Goal: Task Accomplishment & Management: Manage account settings

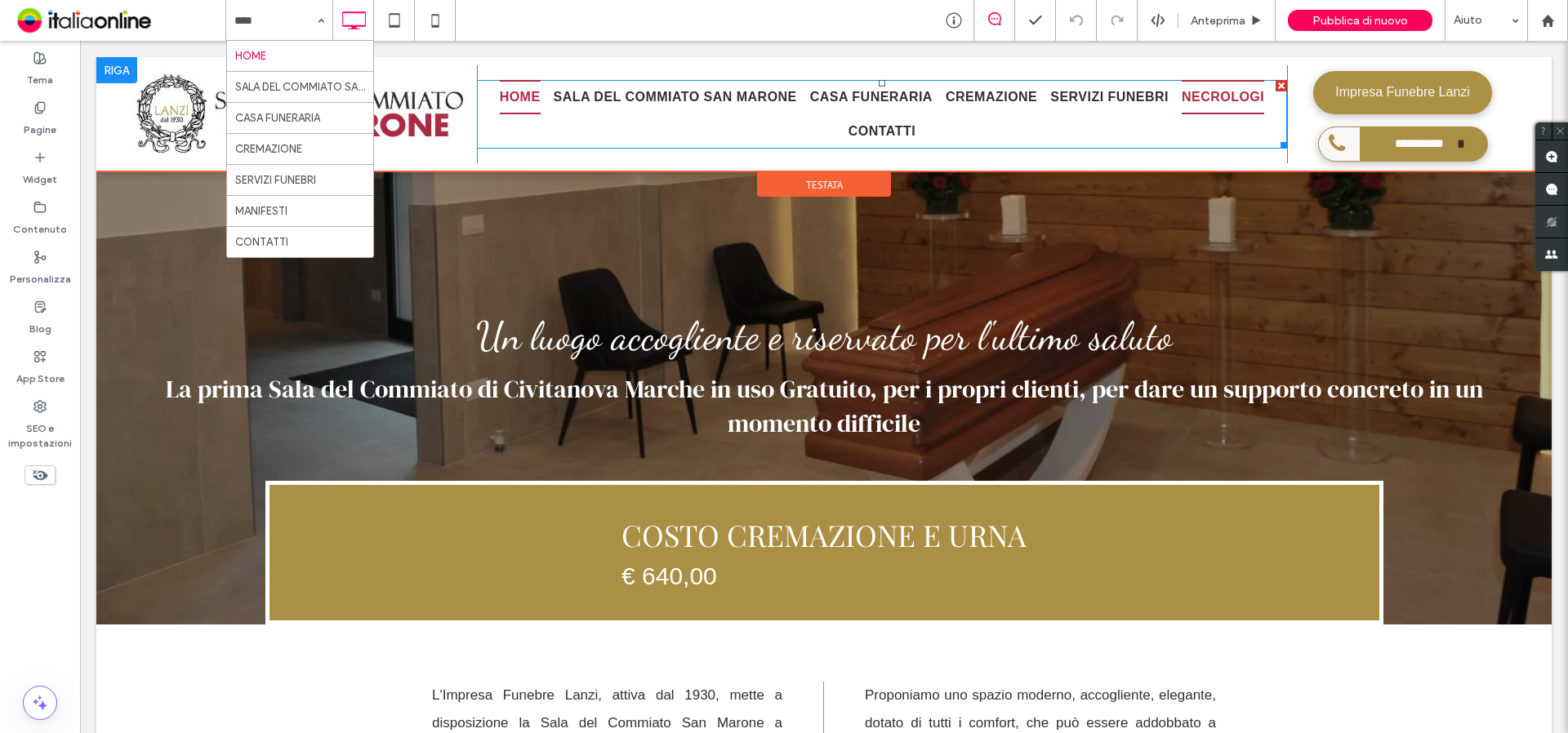
click at [1211, 103] on span "NECROLOGI" at bounding box center [1222, 97] width 83 height 34
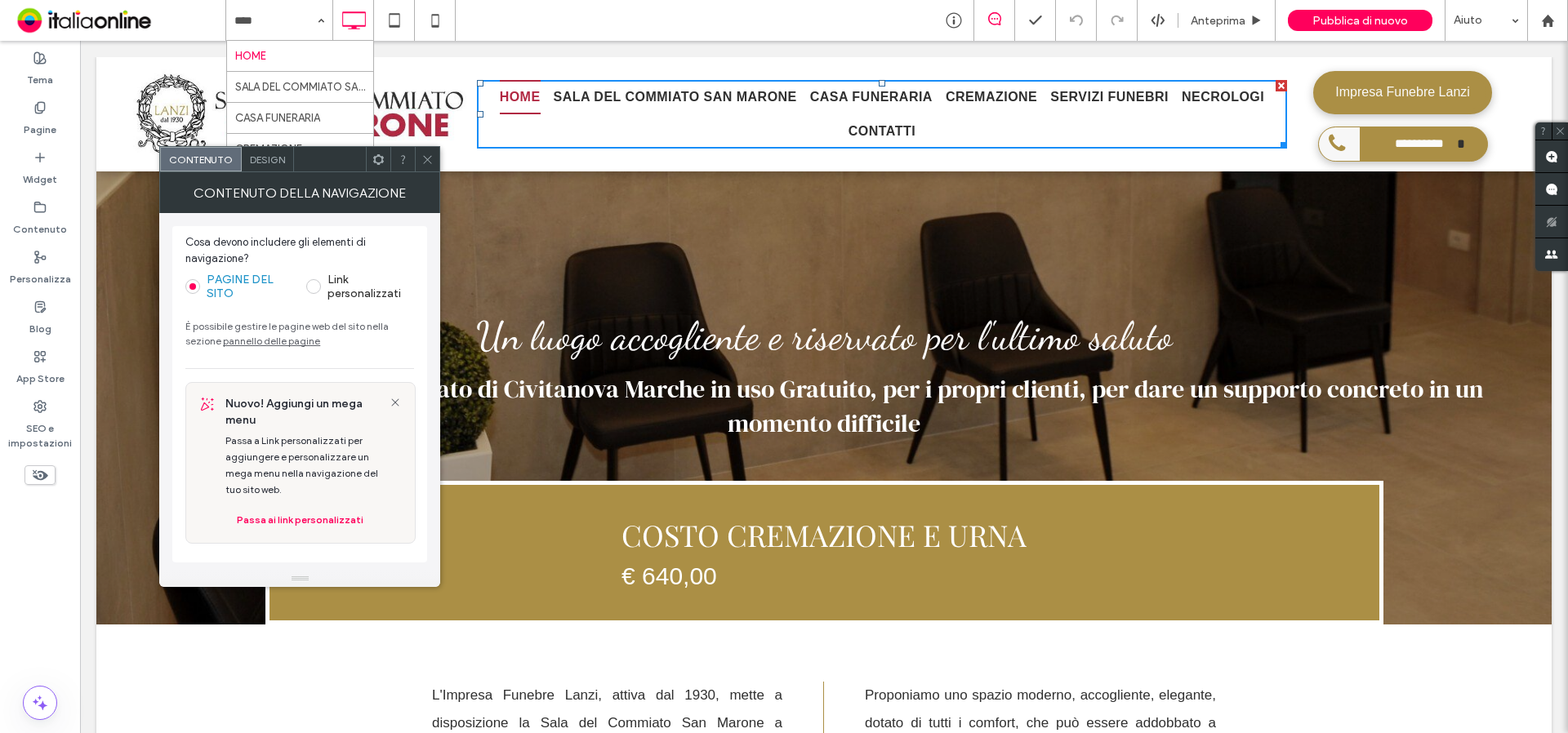
click at [428, 164] on icon at bounding box center [428, 159] width 12 height 12
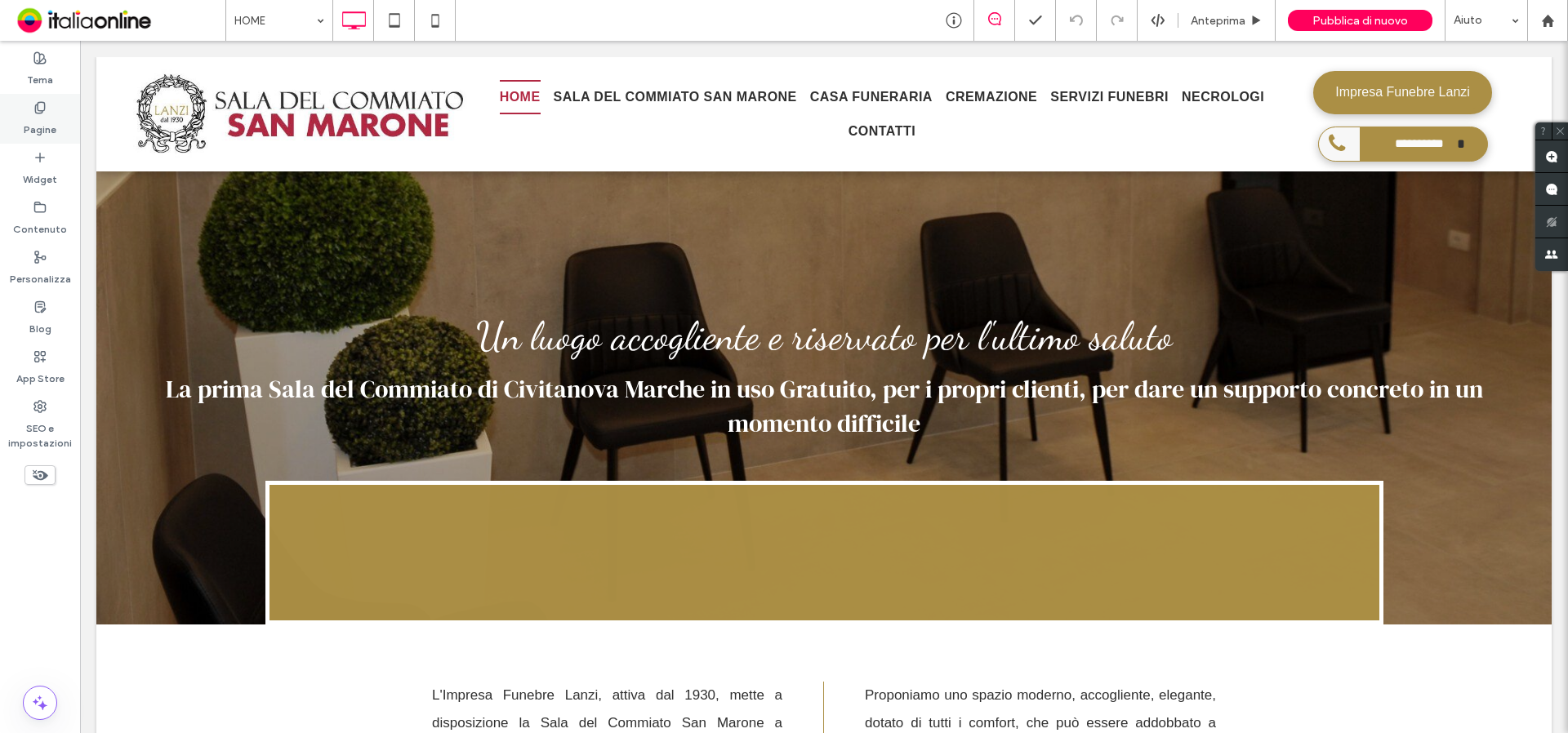
click at [33, 123] on label "Pagine" at bounding box center [40, 125] width 32 height 23
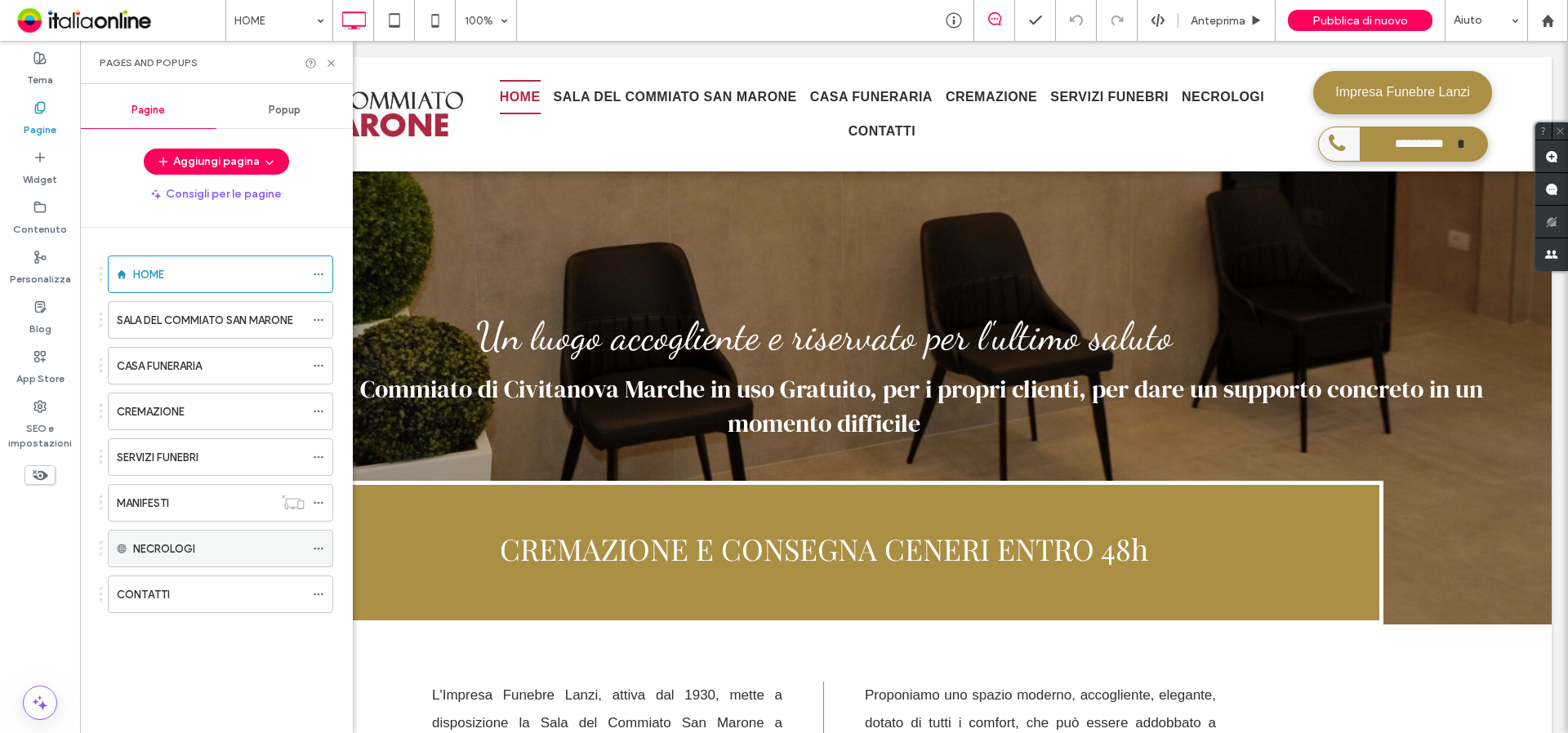
click at [190, 547] on label "NECROLOGI" at bounding box center [164, 549] width 62 height 29
click at [318, 551] on icon at bounding box center [318, 548] width 11 height 11
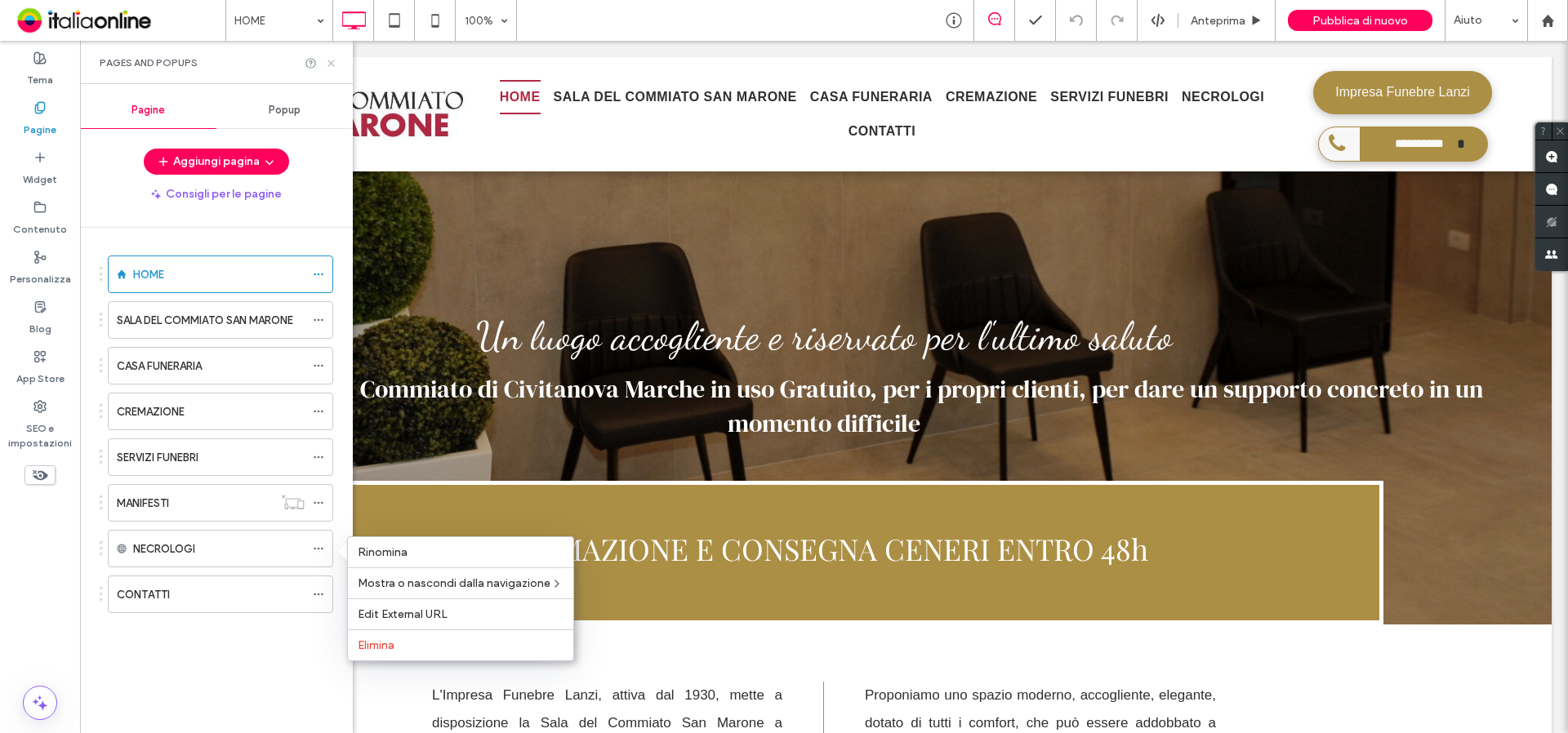
click at [329, 61] on use at bounding box center [330, 63] width 7 height 7
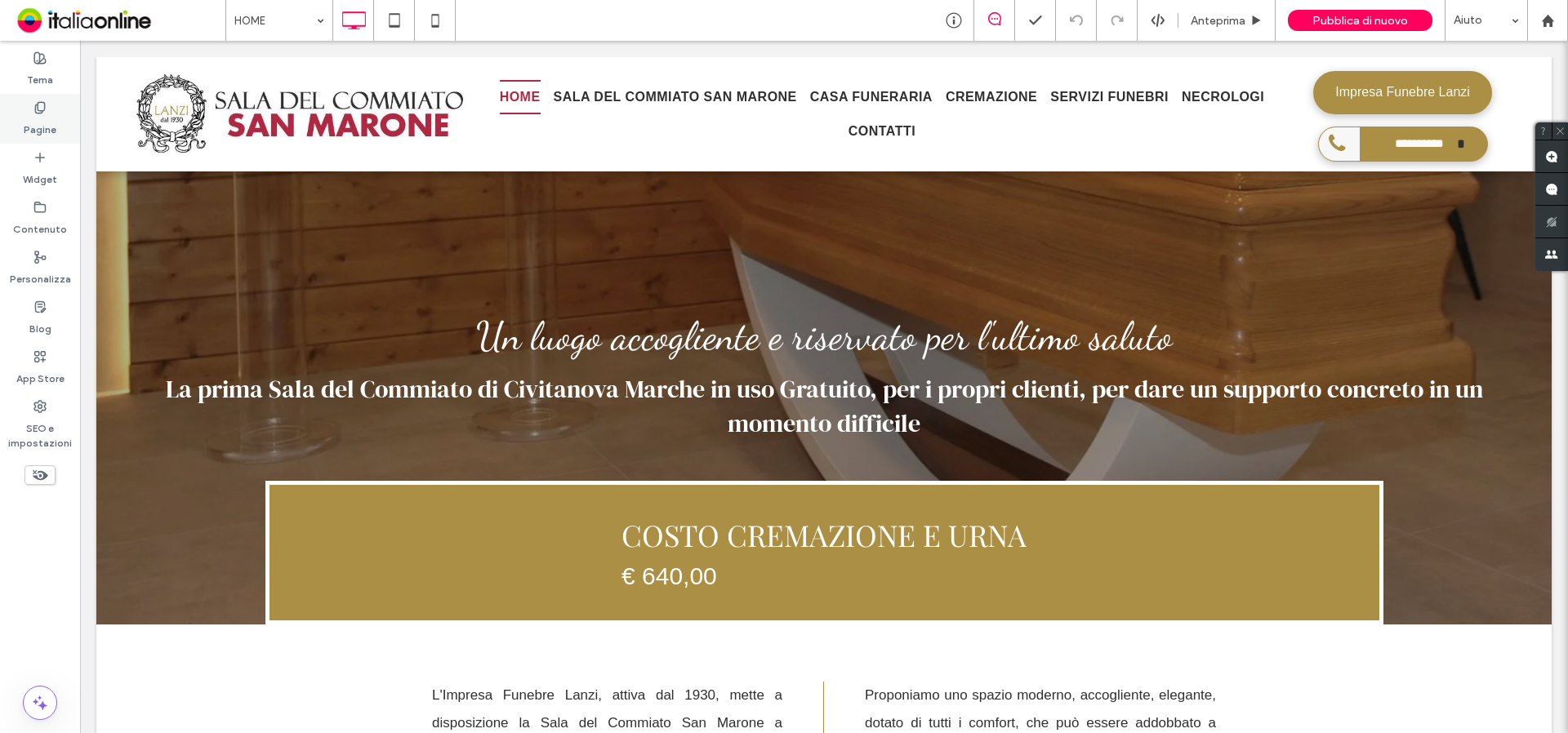
click at [30, 121] on label "Pagine" at bounding box center [40, 125] width 32 height 23
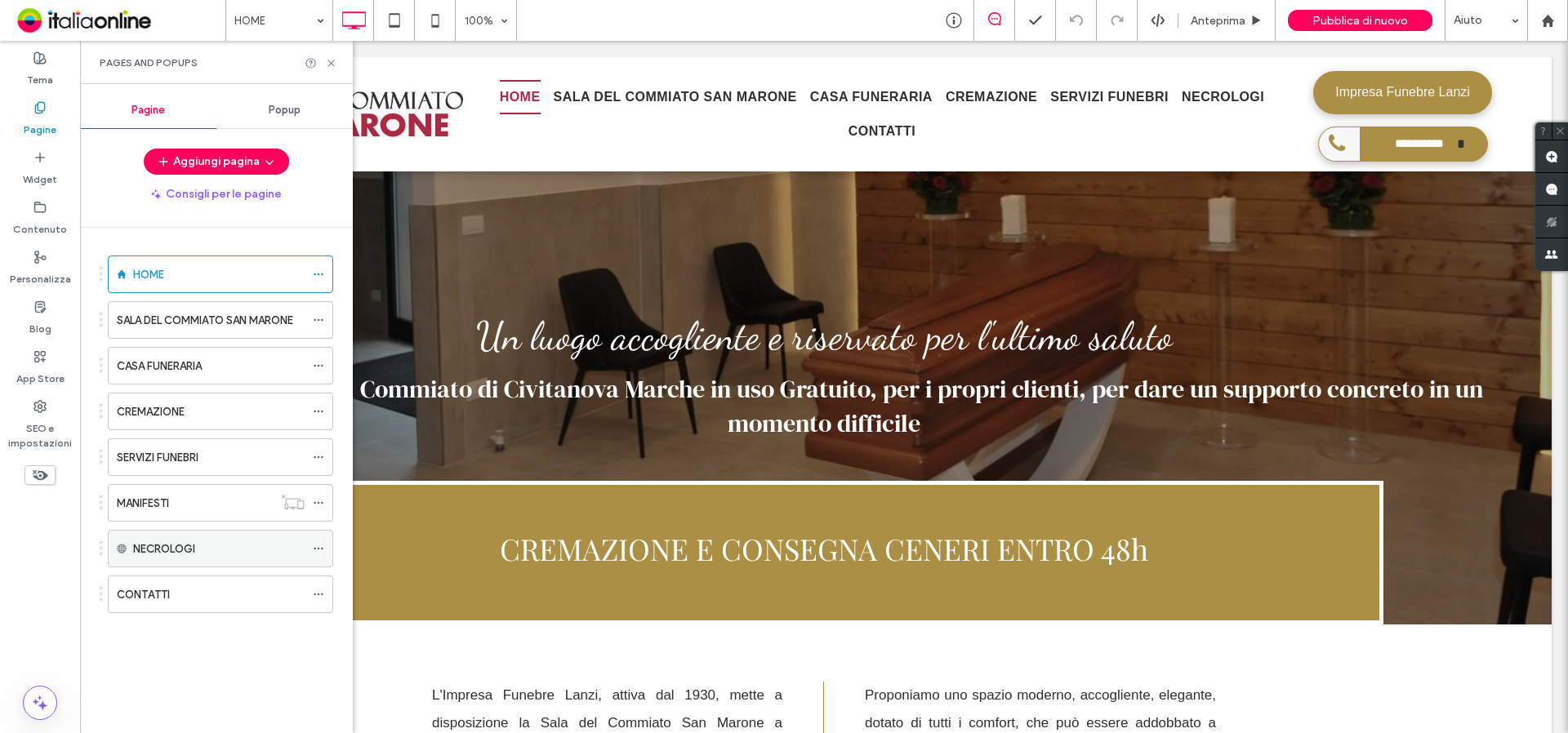
click at [321, 547] on icon at bounding box center [318, 548] width 11 height 11
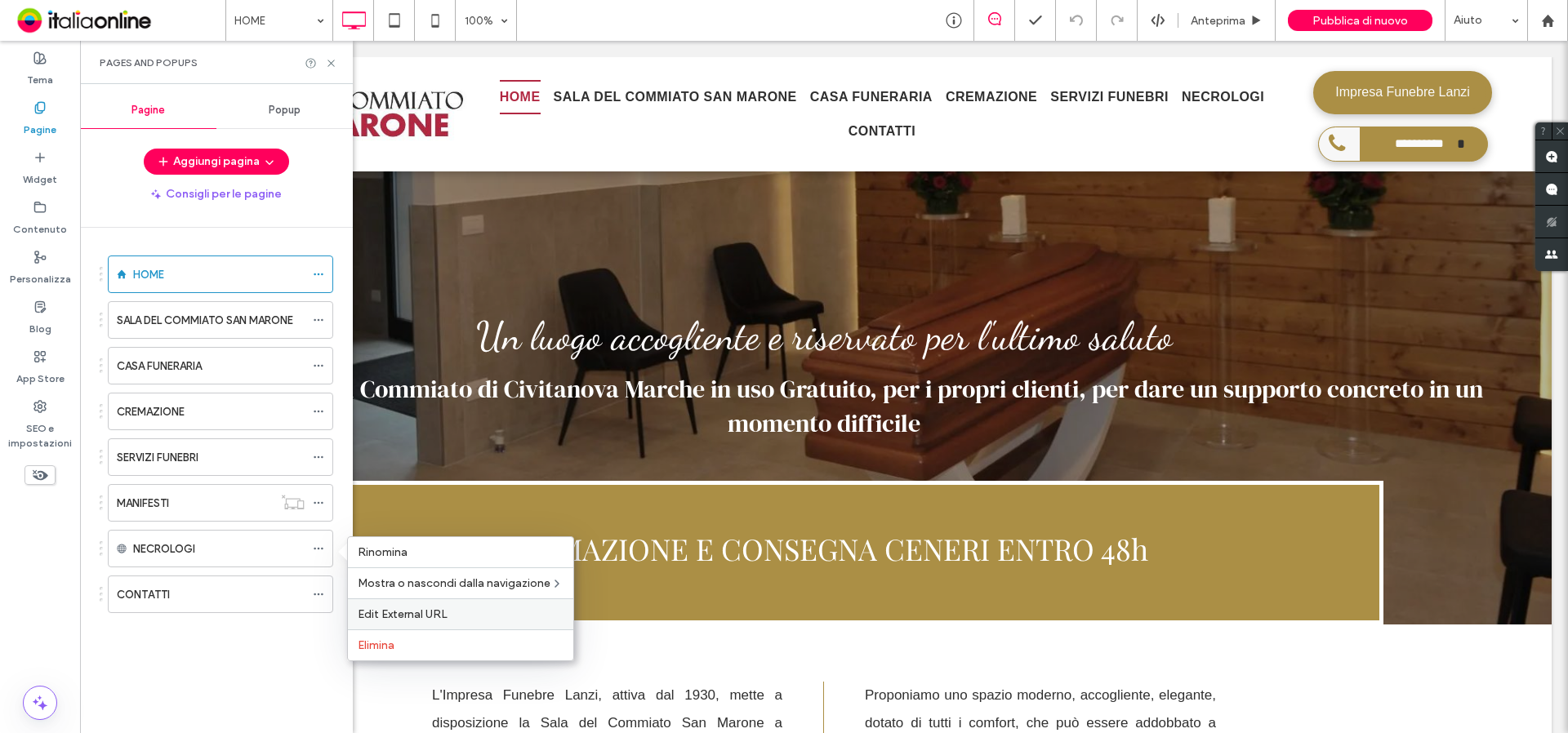
click at [408, 618] on span "Edit External URL" at bounding box center [402, 614] width 89 height 14
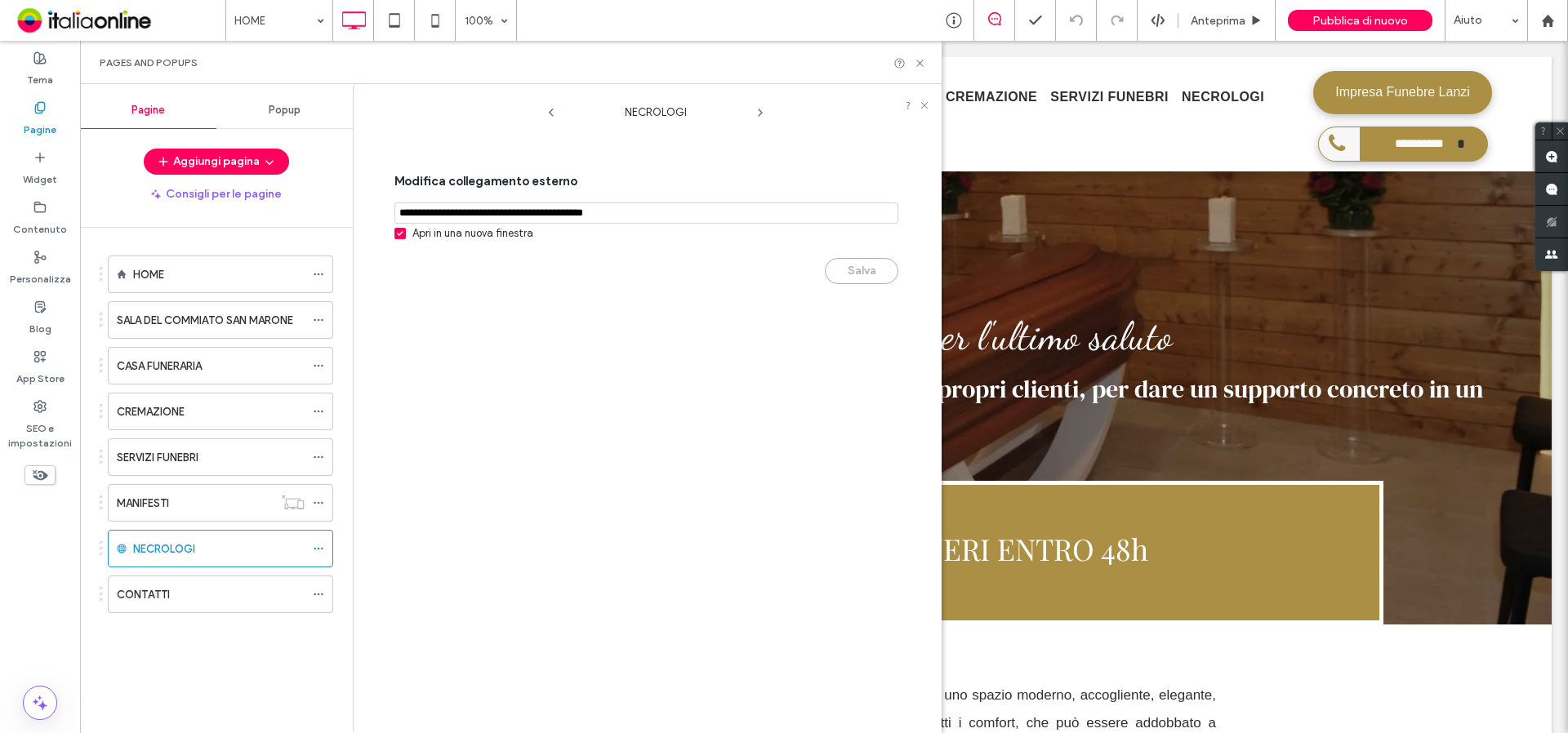
drag, startPoint x: 597, startPoint y: 213, endPoint x: 692, endPoint y: 212, distance: 95.0
click at [692, 212] on input "notEmpty,url" at bounding box center [646, 213] width 504 height 21
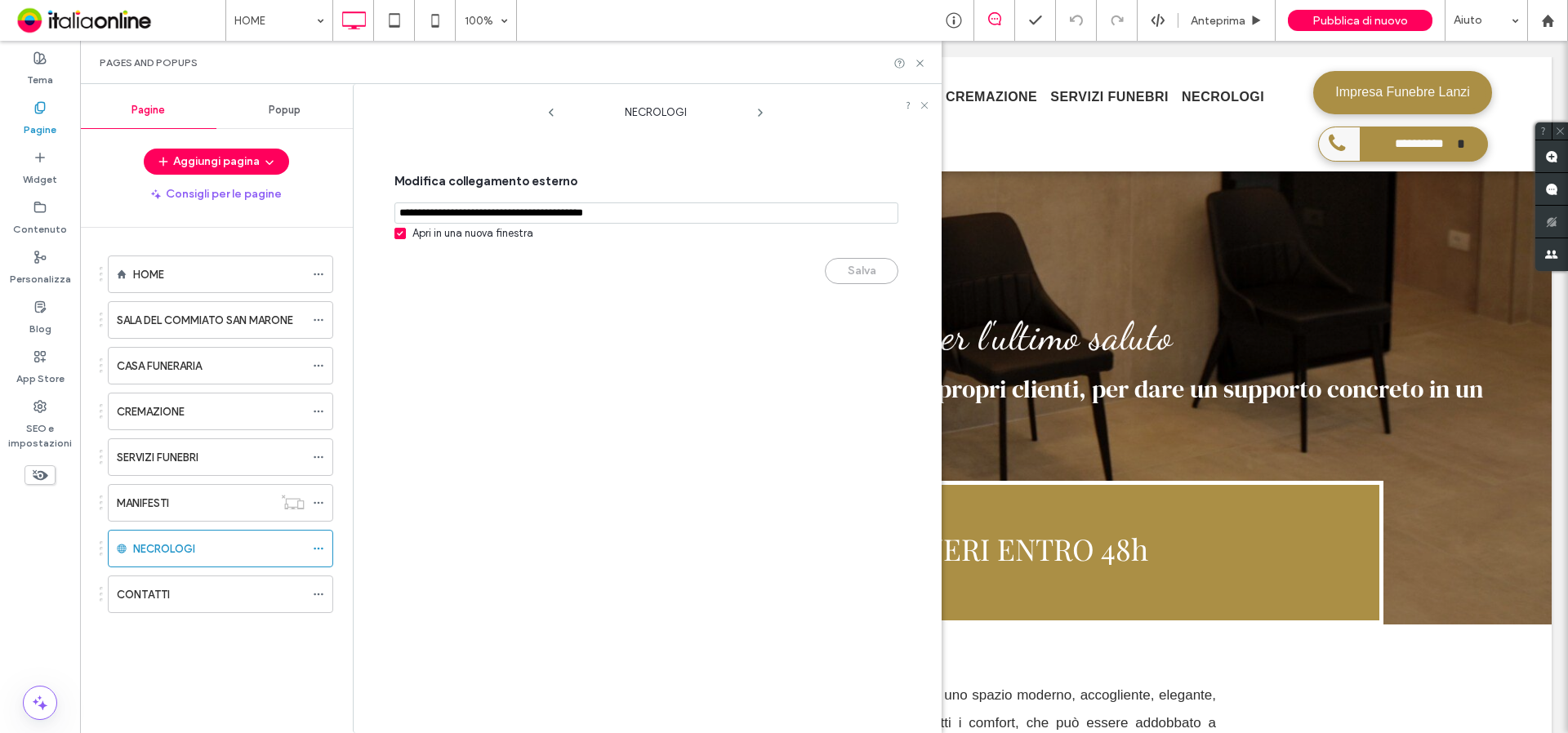
paste input "**********"
type input "**********"
click at [866, 267] on button "Salva" at bounding box center [861, 271] width 73 height 26
click at [918, 60] on use at bounding box center [920, 63] width 7 height 7
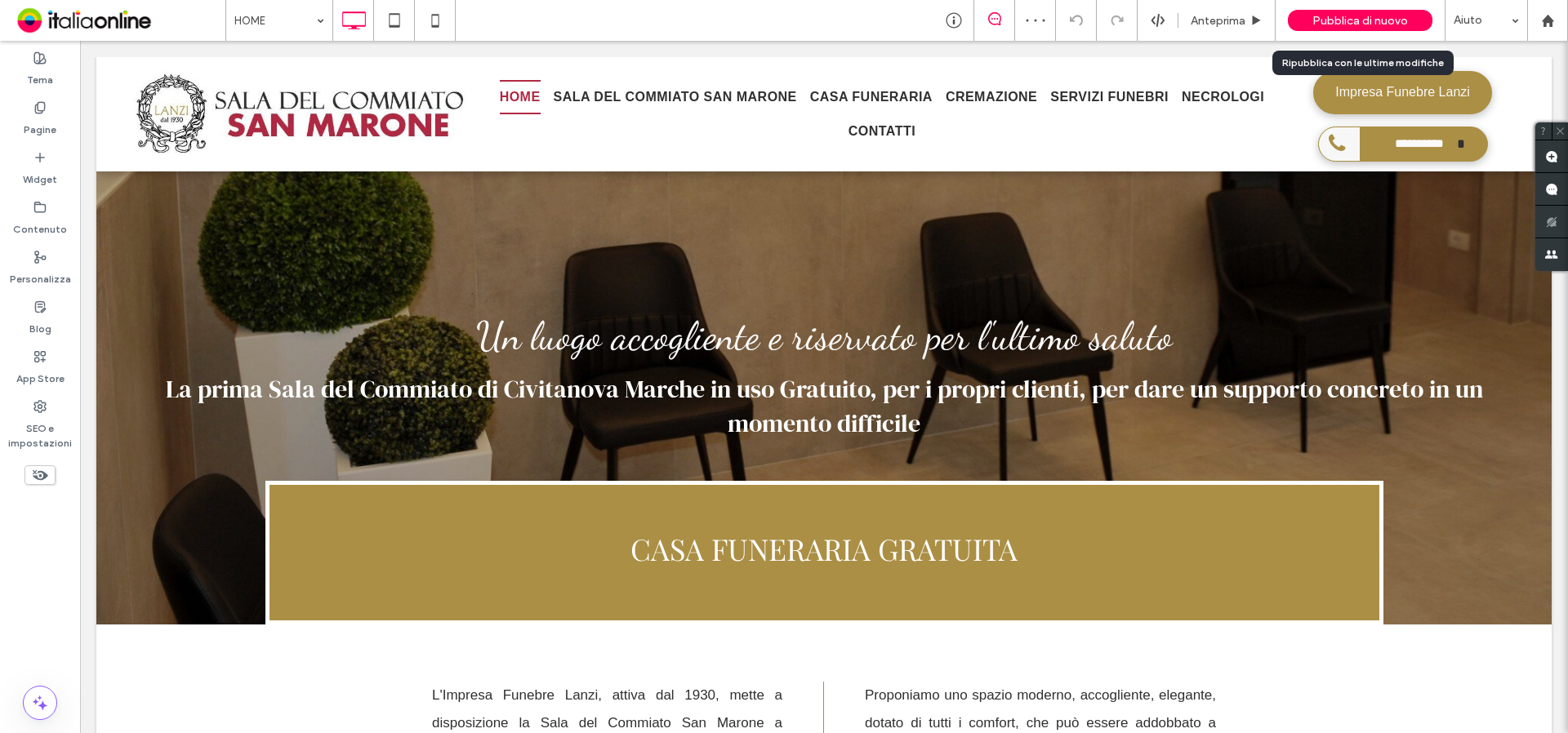
click at [1356, 21] on span "Pubblica di nuovo" at bounding box center [1360, 20] width 95 height 14
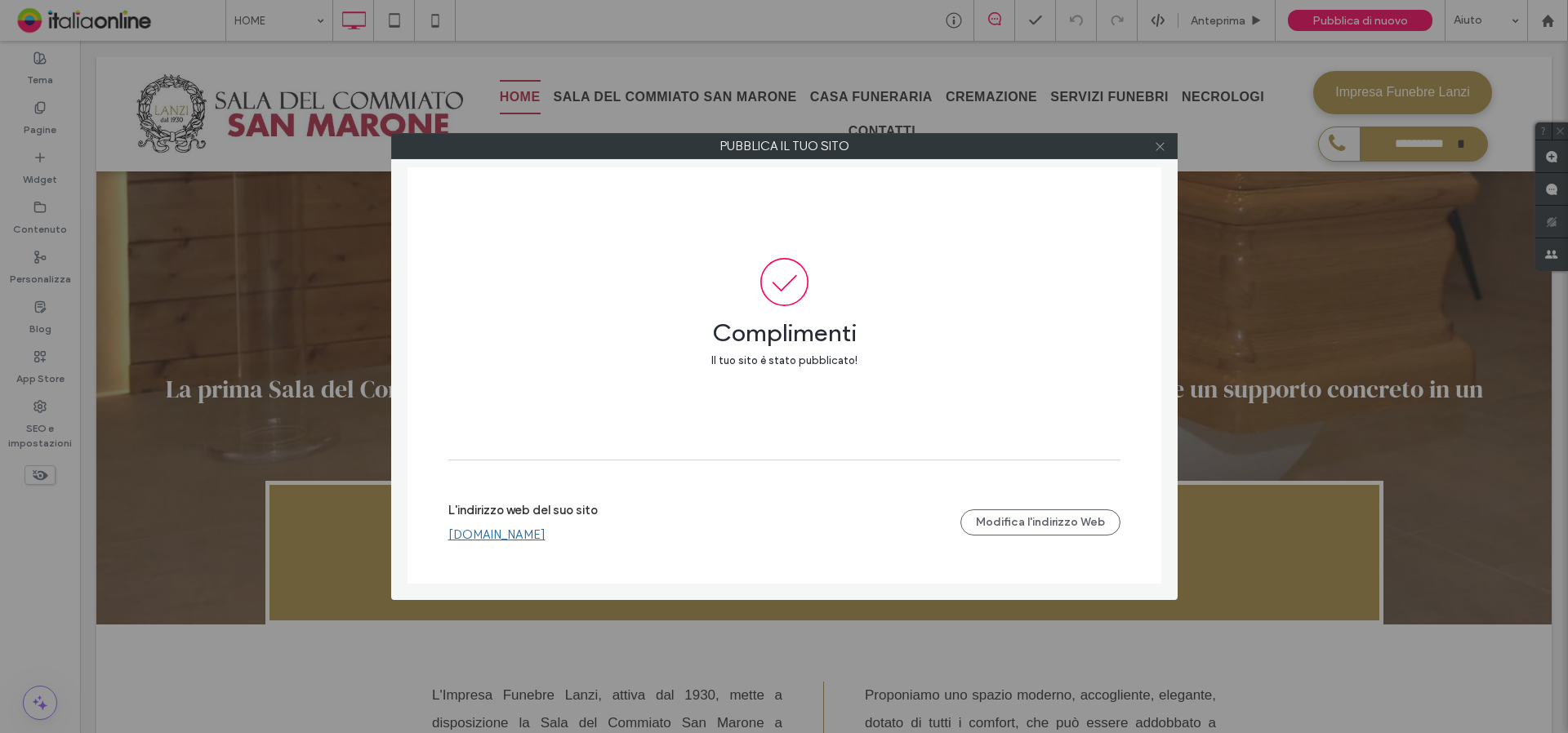
click at [1157, 149] on icon at bounding box center [1160, 146] width 12 height 12
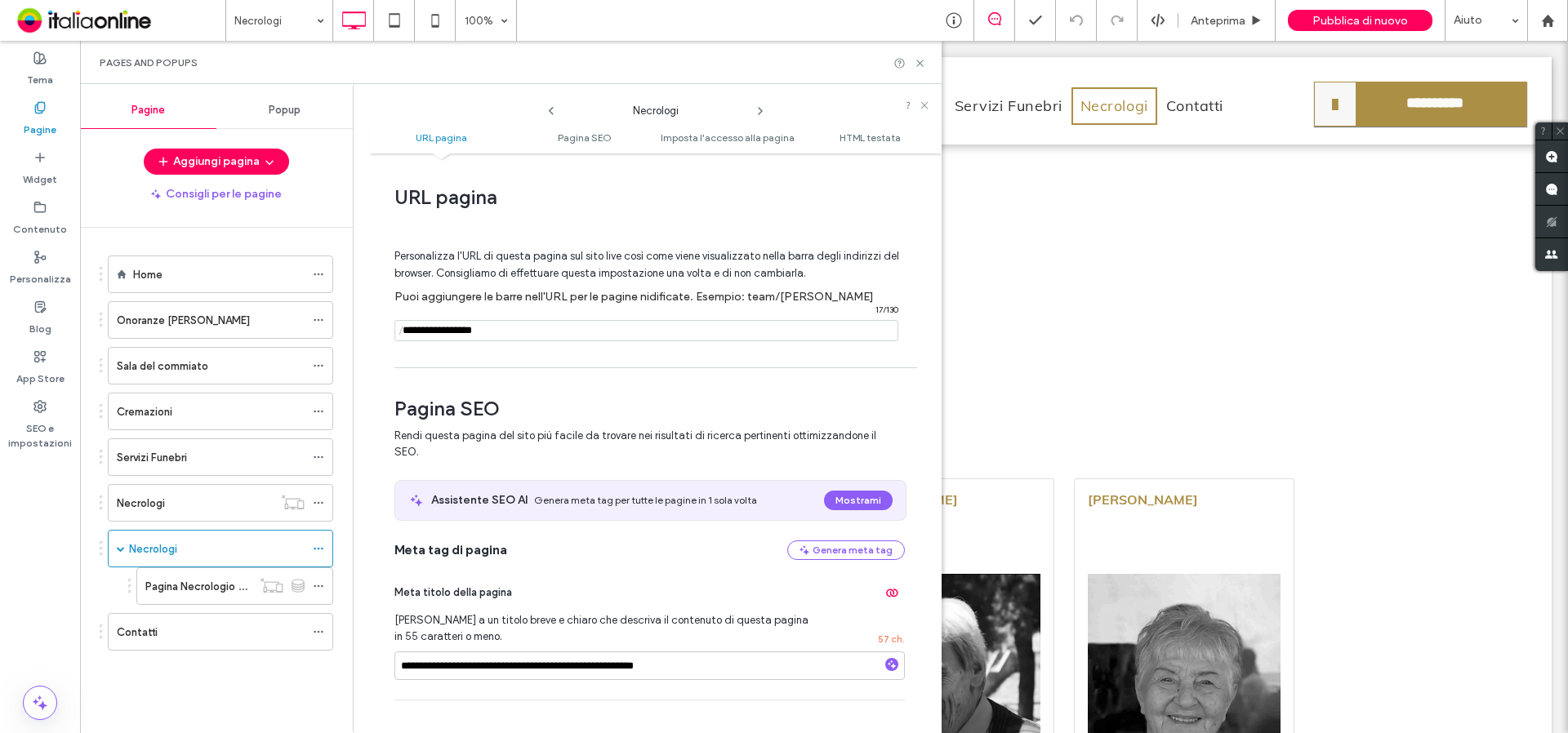
drag, startPoint x: 504, startPoint y: 329, endPoint x: 379, endPoint y: 312, distance: 126.2
click at [380, 312] on div "**********" at bounding box center [655, 444] width 571 height 564
click at [920, 62] on use at bounding box center [920, 63] width 7 height 7
